Goal: Information Seeking & Learning: Learn about a topic

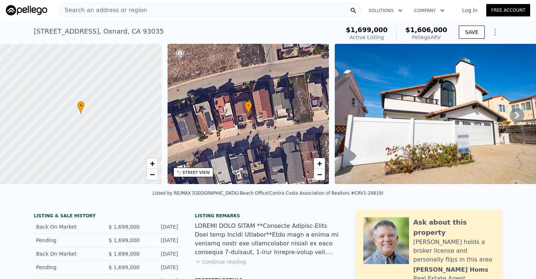
scroll to position [27, 0]
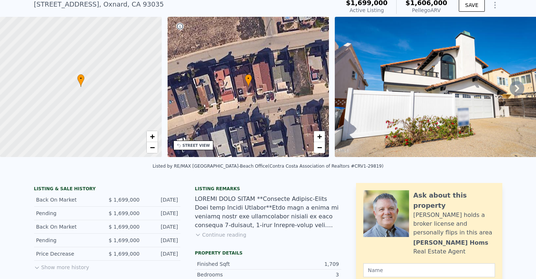
click at [510, 89] on icon at bounding box center [516, 88] width 15 height 15
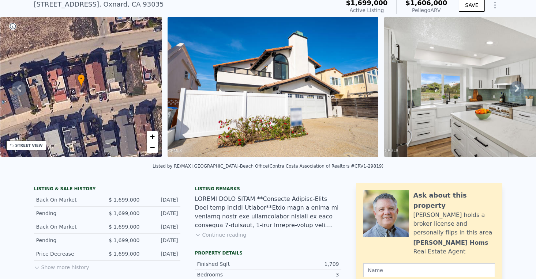
click at [511, 89] on icon at bounding box center [516, 88] width 15 height 15
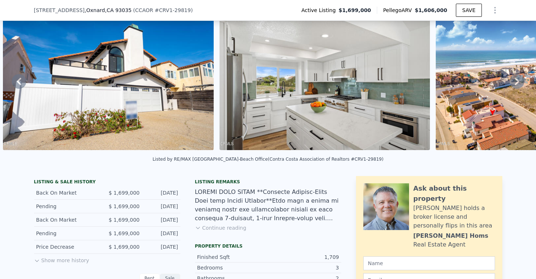
scroll to position [124, 0]
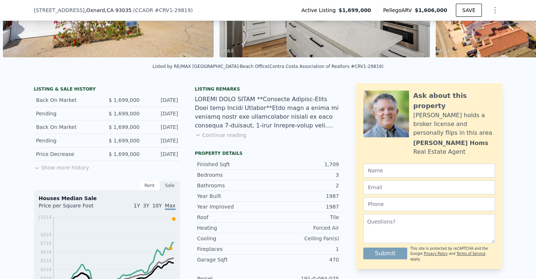
click at [74, 167] on button "Show more history" at bounding box center [61, 166] width 55 height 10
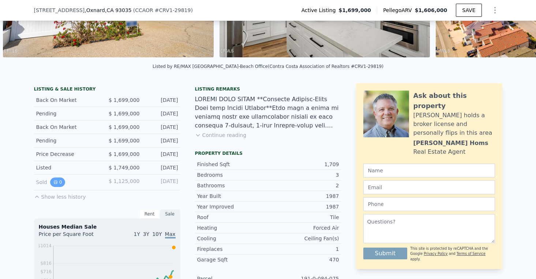
click at [56, 182] on icon "View historical data" at bounding box center [55, 182] width 3 height 3
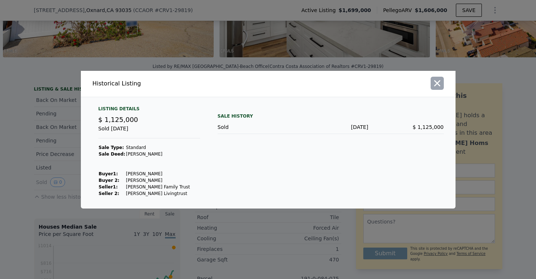
click at [442, 83] on button "button" at bounding box center [436, 83] width 13 height 13
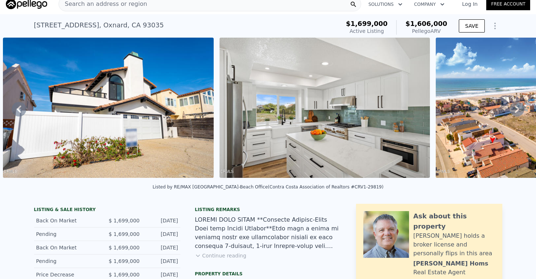
scroll to position [0, 0]
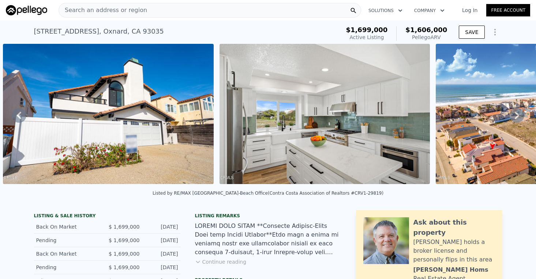
click at [152, 10] on div "Search an address or region" at bounding box center [209, 10] width 302 height 15
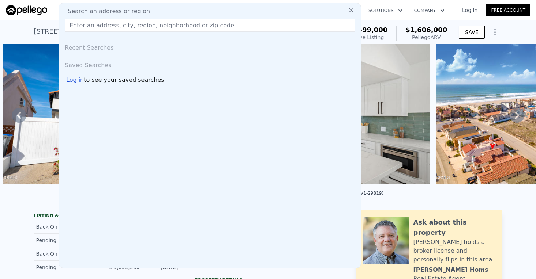
click at [152, 10] on div "Search an address or region" at bounding box center [210, 11] width 296 height 9
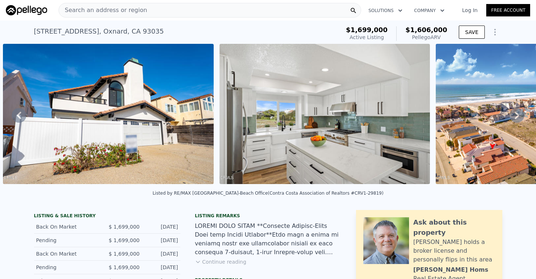
click at [14, 29] on div "5304 Whitecap St , Oxnard , CA 93035 Active at $1.699m (~ARV $1.606m ) $1,699,0…" at bounding box center [268, 31] width 536 height 23
click at [204, 4] on div "Search an address or region" at bounding box center [209, 10] width 302 height 15
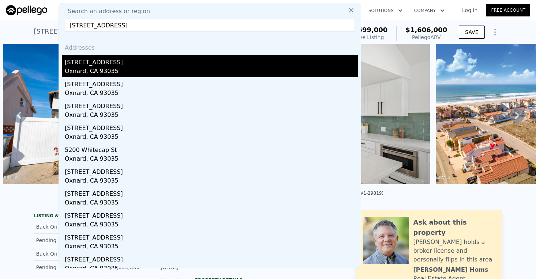
type input "5113 Whitecap St, Oxnard, CA 93035"
click at [126, 60] on div "[STREET_ADDRESS]" at bounding box center [211, 61] width 293 height 12
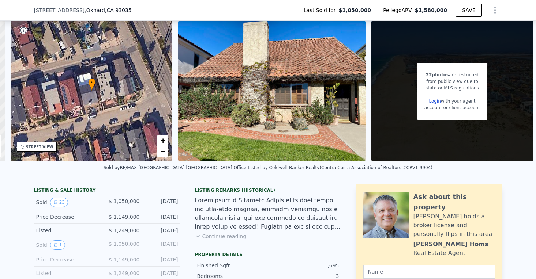
scroll to position [76, 0]
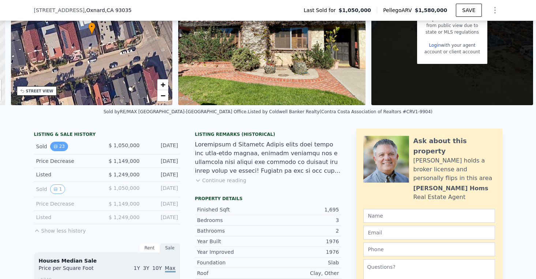
click at [61, 147] on button "23" at bounding box center [59, 147] width 18 height 10
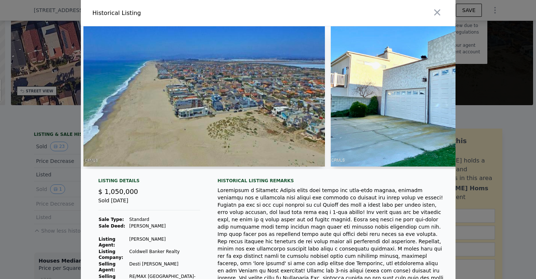
scroll to position [0, 0]
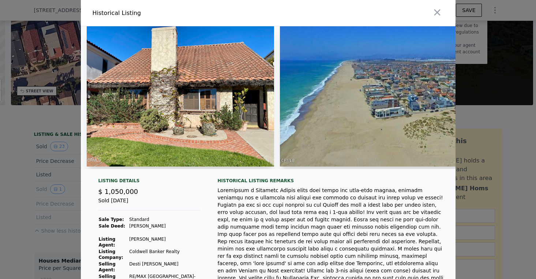
type input "2800"
type input "4100"
checkbox input "false"
checkbox input "true"
type input "$ 1,606,000"
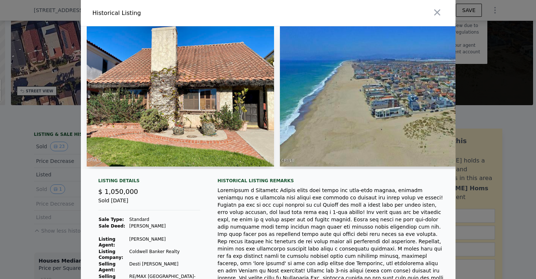
type input "7"
type input "-$ 315,511"
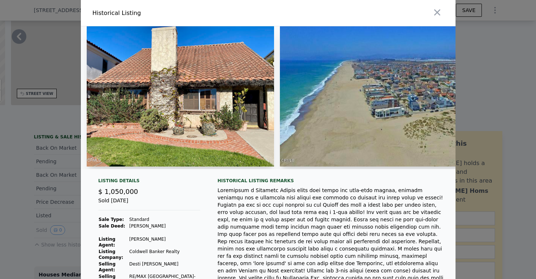
scroll to position [0, 170]
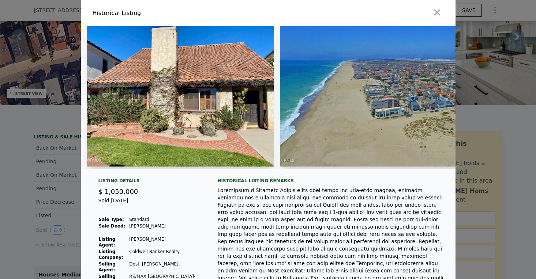
click at [271, 58] on img at bounding box center [180, 96] width 187 height 140
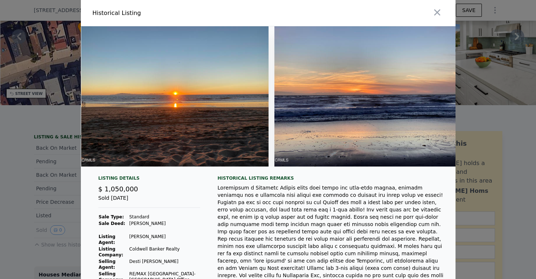
scroll to position [0, 4171]
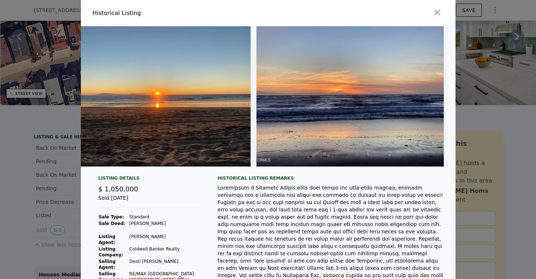
type input "3920"
type input "4098"
checkbox input "false"
type input "$ 1,580,000"
type input "8"
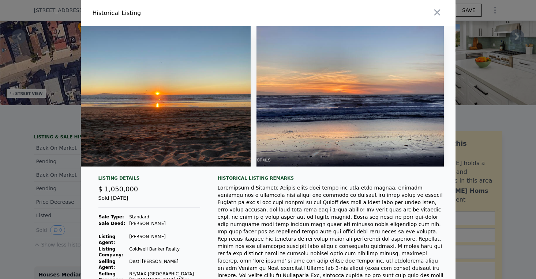
type input "$ 342,904"
checkbox input "true"
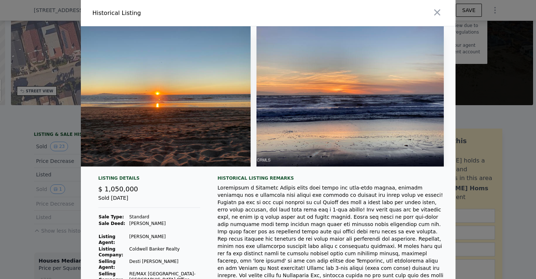
scroll to position [0, 159]
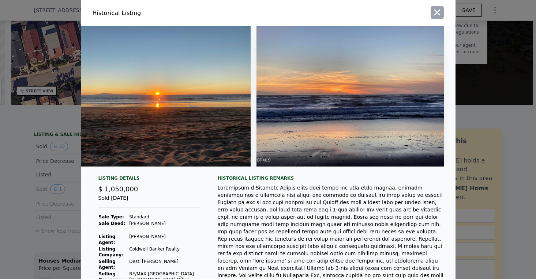
click at [435, 13] on icon "button" at bounding box center [437, 12] width 10 height 10
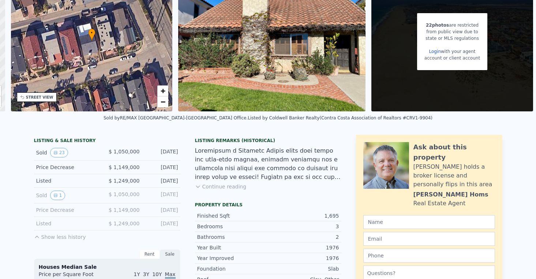
scroll to position [0, 0]
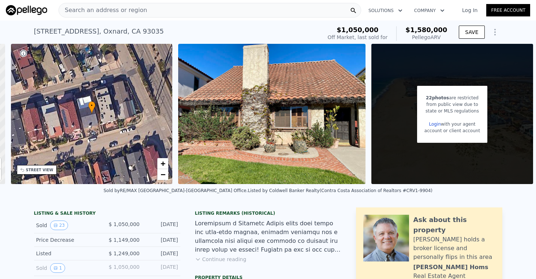
click at [31, 12] on img at bounding box center [26, 10] width 41 height 10
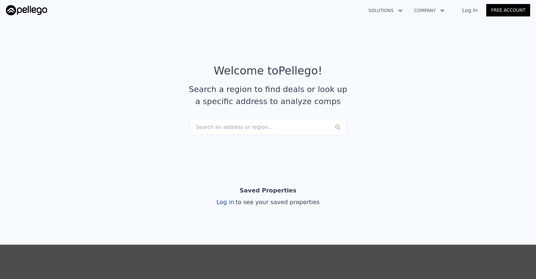
click at [290, 127] on div "Search an address or region..." at bounding box center [268, 127] width 156 height 16
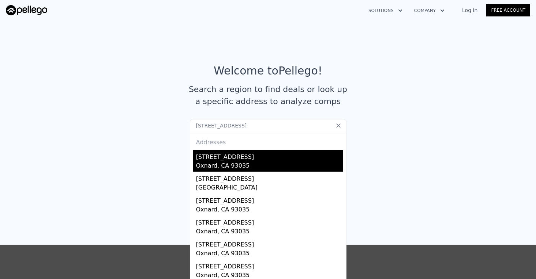
type input "5120 Seabreeze Way, Oxnard, CA 93035"
click at [247, 158] on div "[STREET_ADDRESS]" at bounding box center [269, 156] width 147 height 12
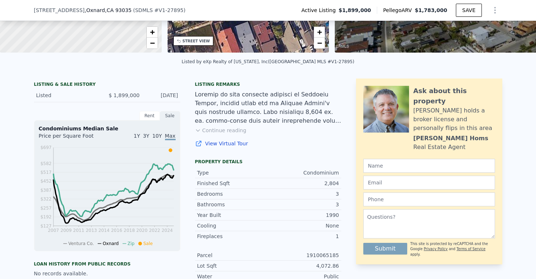
scroll to position [128, 0]
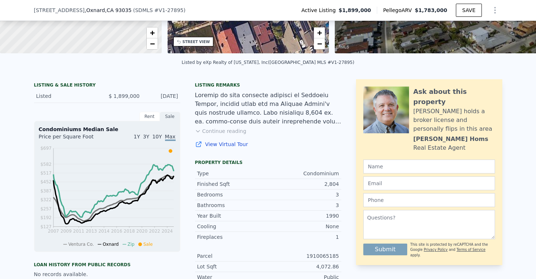
click at [53, 90] on div "Listed $ 1,899,000 Jan 30, 2025" at bounding box center [107, 97] width 146 height 14
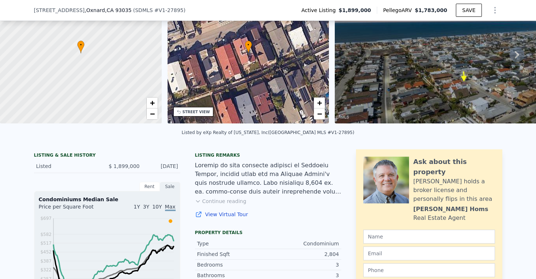
scroll to position [45, 0]
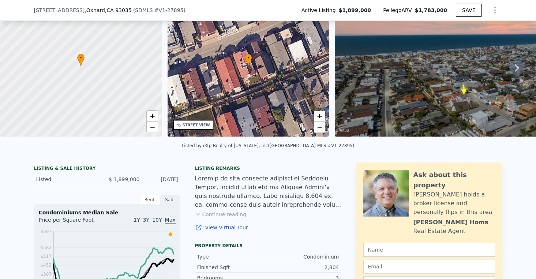
click at [88, 174] on div "Listed $ 1,899,000 Jan 30, 2025" at bounding box center [107, 180] width 146 height 14
click at [158, 170] on div "LISTING & SALE HISTORY" at bounding box center [107, 169] width 146 height 7
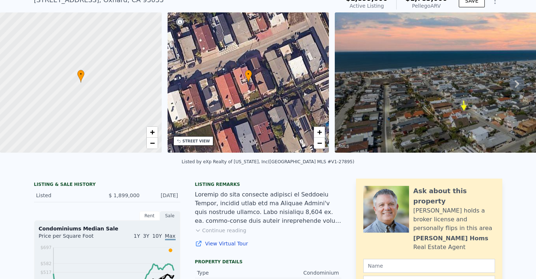
scroll to position [0, 0]
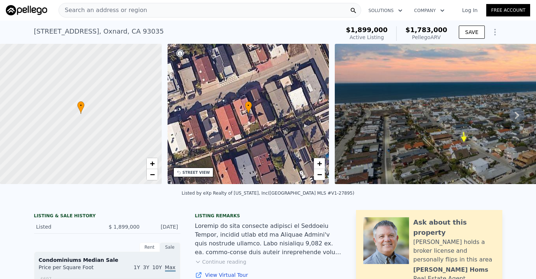
click at [82, 10] on span "Search an address or region" at bounding box center [103, 10] width 88 height 9
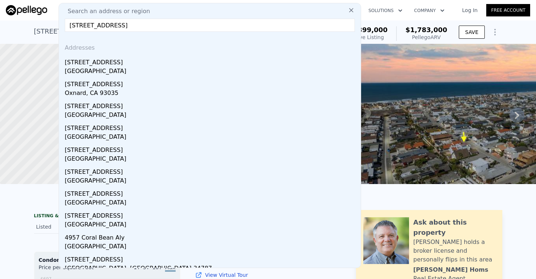
drag, startPoint x: 81, startPoint y: 23, endPoint x: 53, endPoint y: 22, distance: 27.4
click at [59, 23] on div "Search an address or region 495 coral way Addresses [STREET_ADDRESS] [STREET_AD…" at bounding box center [209, 135] width 302 height 265
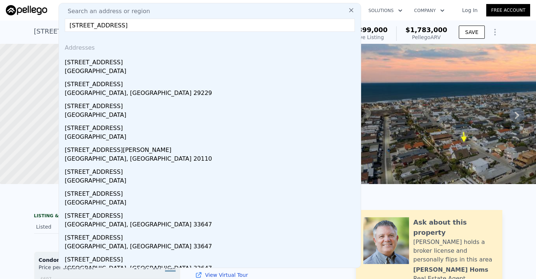
click at [123, 26] on input "[STREET_ADDRESS]" at bounding box center [210, 25] width 290 height 13
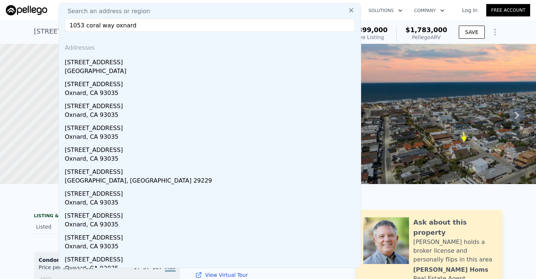
drag, startPoint x: 83, startPoint y: 26, endPoint x: -2, endPoint y: 27, distance: 84.5
click at [0, 27] on html "Search an address or region Search an address or region 1053 coral way oxnard A…" at bounding box center [268, 139] width 536 height 279
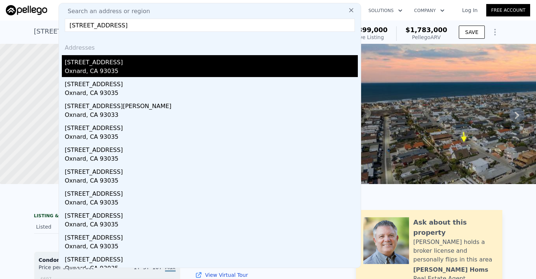
type input "[STREET_ADDRESS]"
click at [99, 64] on div "[STREET_ADDRESS]" at bounding box center [211, 61] width 293 height 12
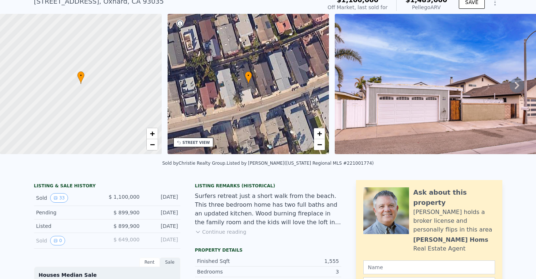
scroll to position [35, 0]
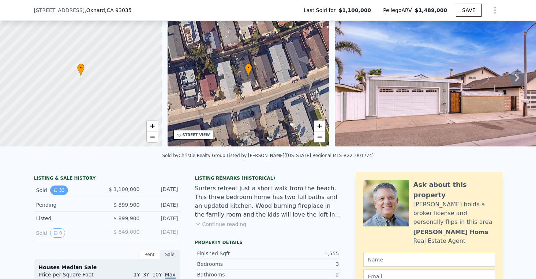
click at [63, 191] on button "33" at bounding box center [59, 191] width 18 height 10
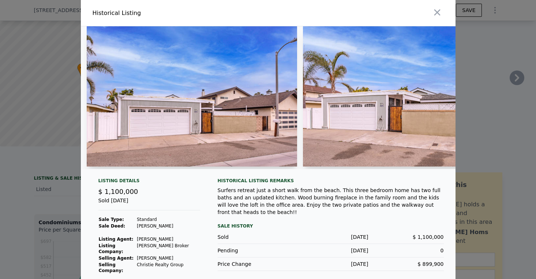
type input "2006"
type input "2430"
type input "2178"
type input "14398"
type input "$ 1,783,000"
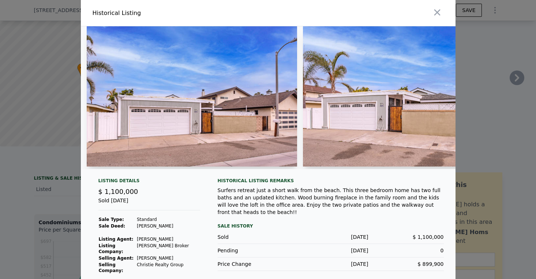
type input "7"
type input "-$ 368,918"
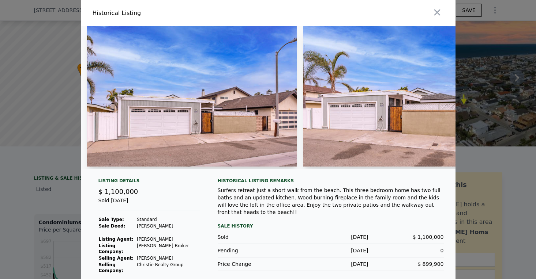
click at [265, 130] on img at bounding box center [192, 96] width 211 height 140
click at [449, 106] on img at bounding box center [408, 96] width 211 height 140
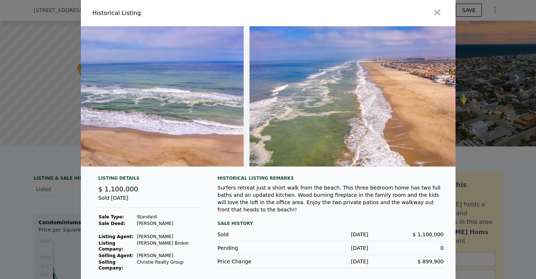
scroll to position [0, 6774]
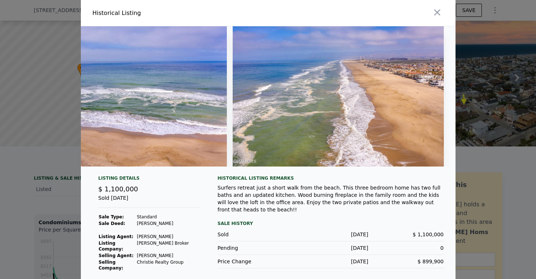
type input "1386"
type input "2132"
type input "3920"
type input "4347"
type input "$ 1,489,000"
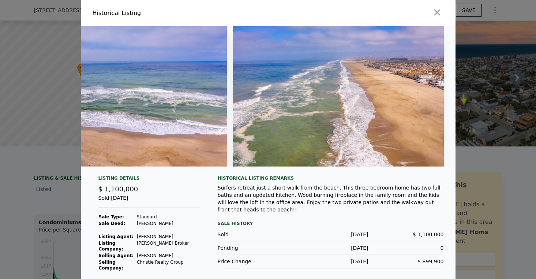
type input "8"
type input "$ 202,252"
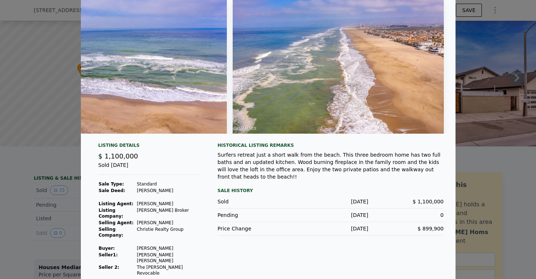
scroll to position [36, 0]
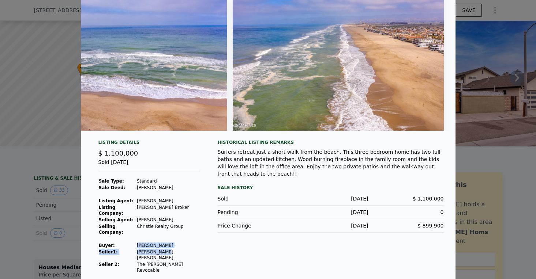
drag, startPoint x: 138, startPoint y: 248, endPoint x: 165, endPoint y: 249, distance: 26.7
click at [165, 249] on tbody "Sale Type: Standard Sale Deed: [PERSON_NAME] Listing Agent: [PERSON_NAME] Listi…" at bounding box center [149, 226] width 102 height 96
click at [164, 261] on td "The [PERSON_NAME] Revocable" at bounding box center [168, 267] width 64 height 12
drag, startPoint x: 138, startPoint y: 246, endPoint x: 170, endPoint y: 243, distance: 31.9
click at [170, 243] on td "[PERSON_NAME]" at bounding box center [168, 245] width 64 height 7
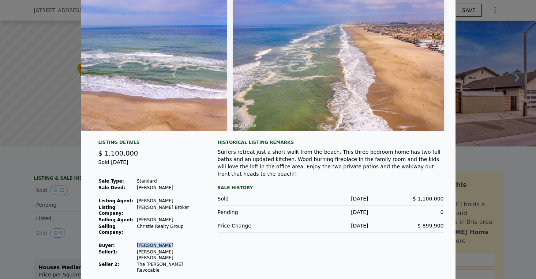
scroll to position [0, 0]
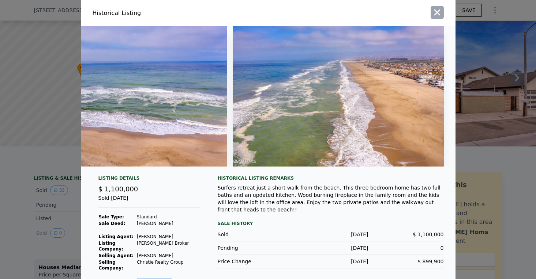
click at [438, 14] on icon "button" at bounding box center [437, 12] width 10 height 10
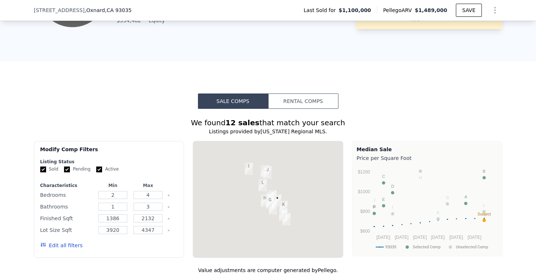
scroll to position [538, 0]
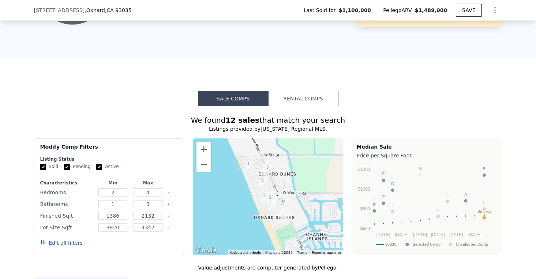
click at [273, 190] on img "5135 Sealane Way" at bounding box center [270, 196] width 8 height 12
click at [284, 211] on img "4823 Oceanaire St" at bounding box center [286, 217] width 8 height 12
click at [288, 216] on img "4823 Oceanaire St" at bounding box center [286, 217] width 8 height 12
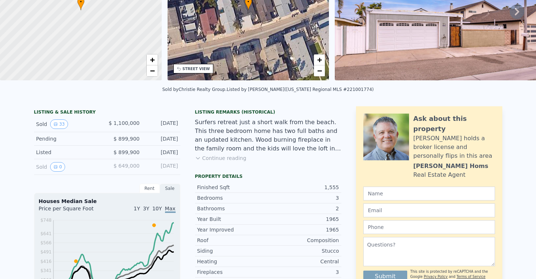
scroll to position [0, 0]
